Goal: Navigation & Orientation: Go to known website

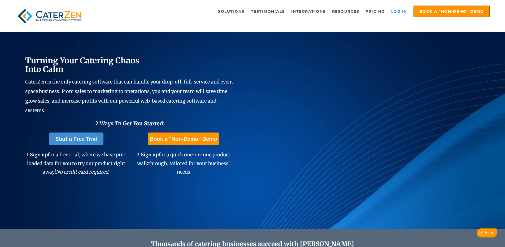
click at [400, 9] on link "Log in" at bounding box center [399, 11] width 21 height 11
click at [395, 14] on link "Log in" at bounding box center [399, 11] width 21 height 11
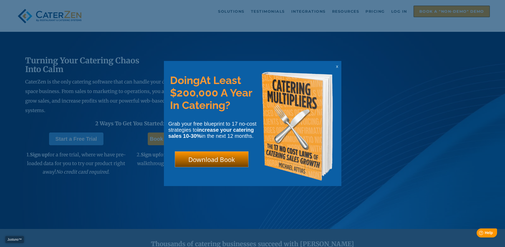
click at [326, 0] on html "Justuno™ ✕ Doing At Least $200,000 A Year In Catering? Grab your free blueprint…" at bounding box center [252, 0] width 505 height 0
